Goal: Task Accomplishment & Management: Manage account settings

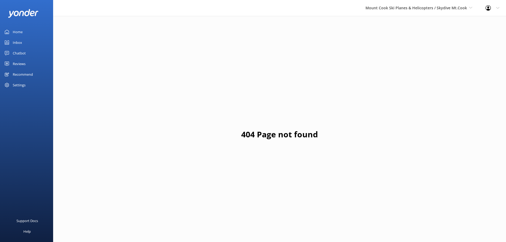
click at [498, 8] on icon at bounding box center [497, 7] width 3 height 3
click at [480, 36] on link "Logout" at bounding box center [479, 35] width 53 height 13
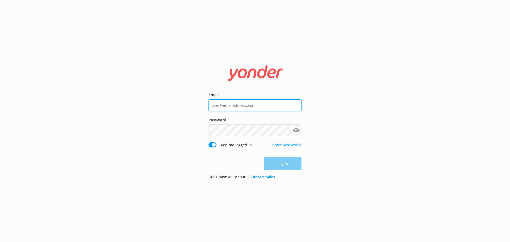
type input "[EMAIL_ADDRESS][DOMAIN_NAME]"
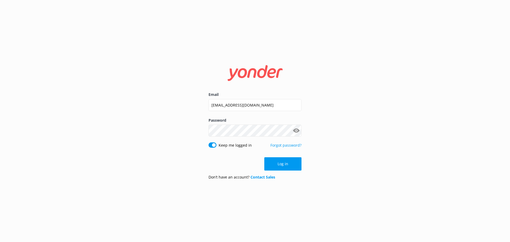
click at [296, 130] on keeper-lock "Open Keeper Popup" at bounding box center [296, 130] width 6 height 6
click at [297, 130] on keeper-lock "Open Keeper Popup" at bounding box center [296, 130] width 6 height 6
click at [299, 132] on button "Show password" at bounding box center [296, 130] width 11 height 11
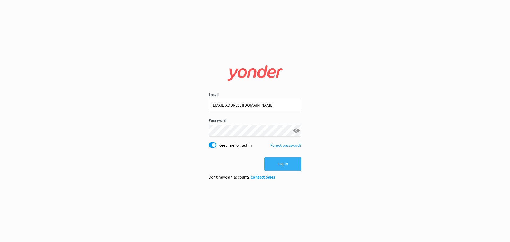
click at [280, 169] on button "Log in" at bounding box center [282, 163] width 37 height 13
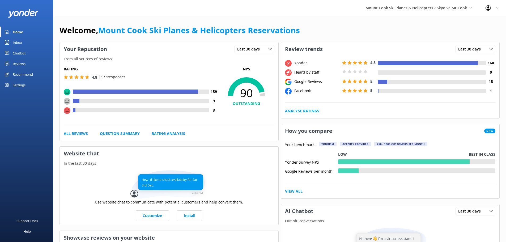
click at [16, 61] on div "Reviews" at bounding box center [19, 63] width 13 height 11
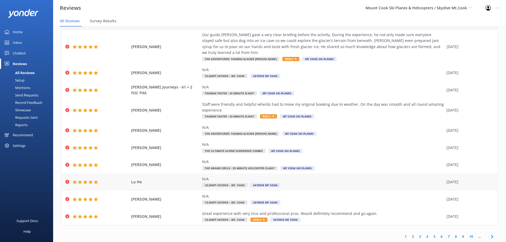
scroll to position [11, 0]
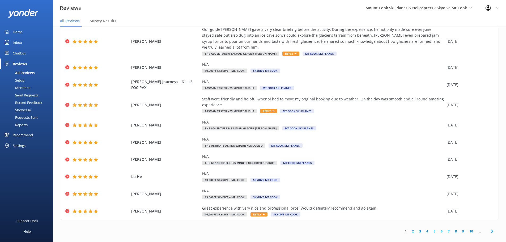
click at [409, 229] on link "2" at bounding box center [412, 231] width 7 height 5
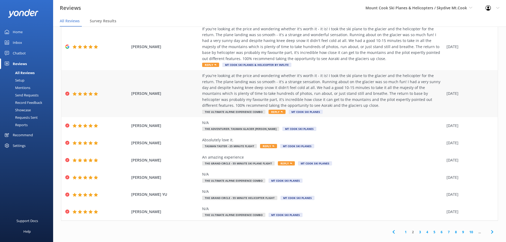
scroll to position [66, 0]
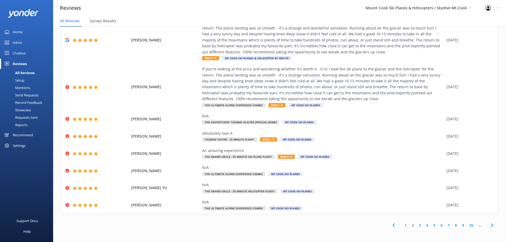
click at [417, 224] on link "3" at bounding box center [420, 225] width 7 height 5
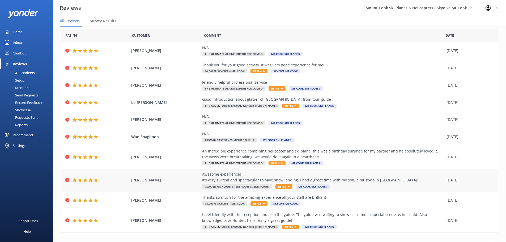
scroll to position [24, 0]
